Goal: Find specific page/section

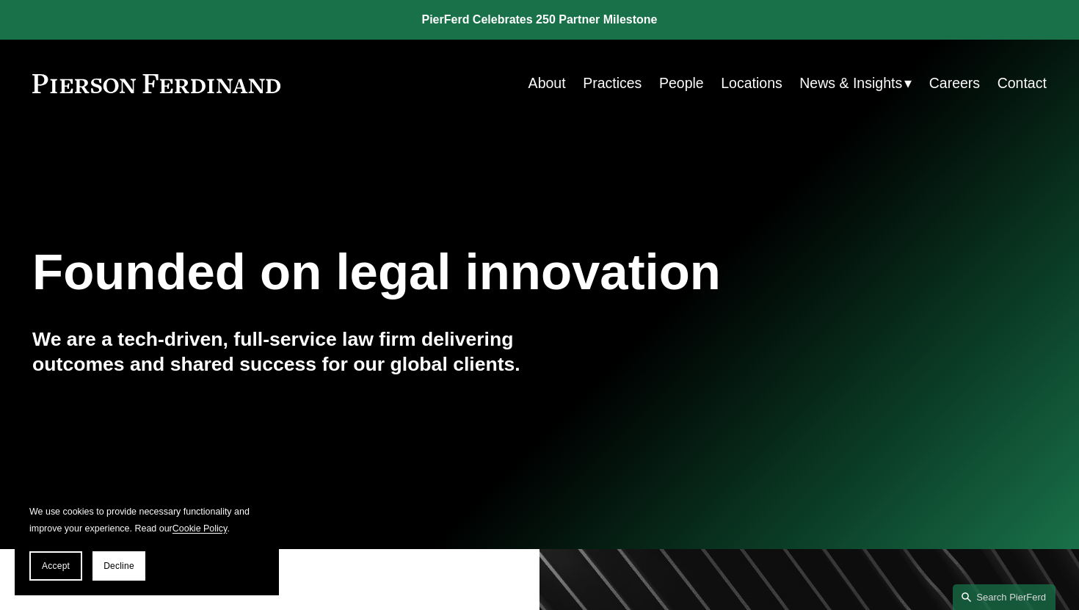
click at [940, 85] on link "Careers" at bounding box center [955, 83] width 51 height 29
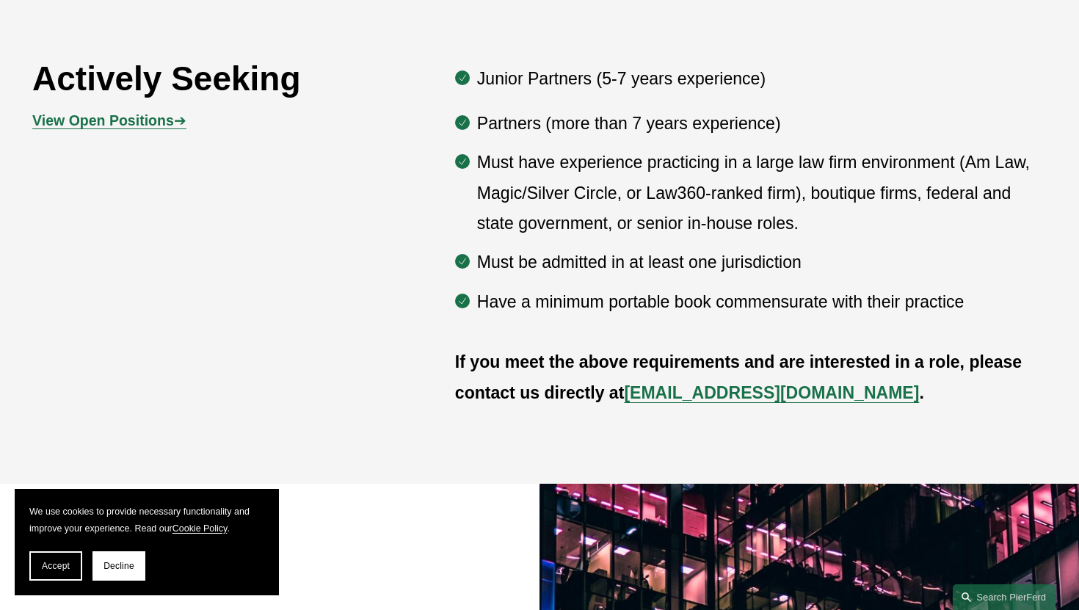
scroll to position [731, 0]
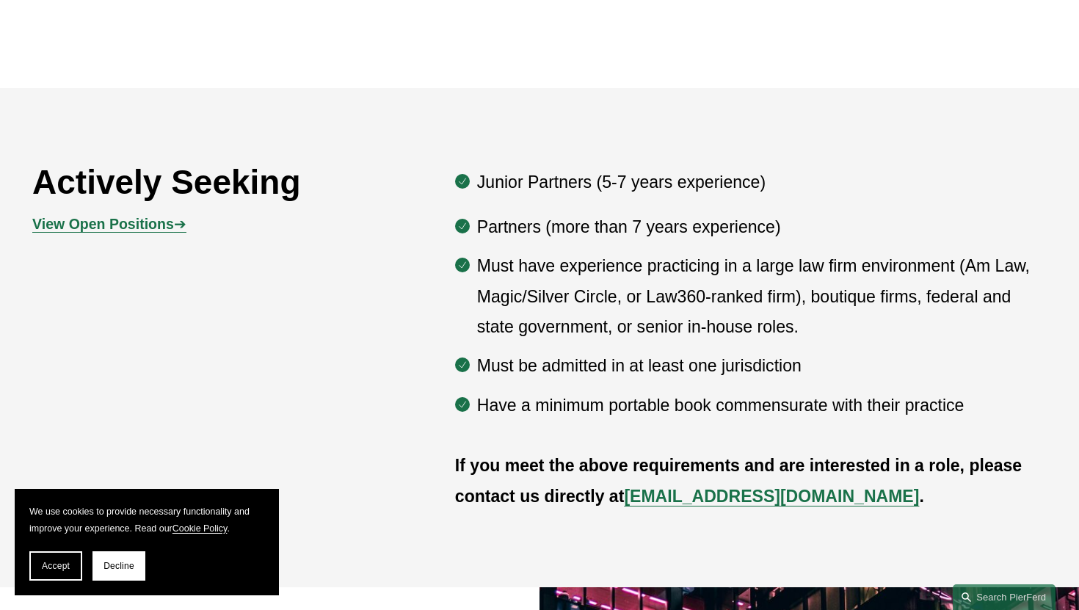
click at [140, 227] on strong "View Open Positions" at bounding box center [103, 224] width 142 height 16
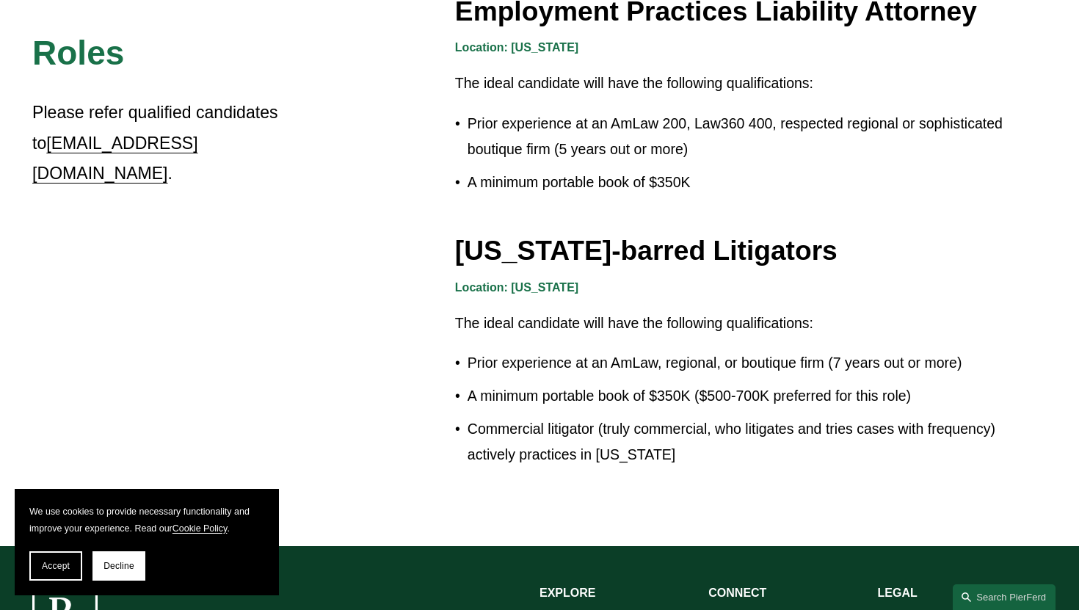
scroll to position [2648, 0]
